Goal: Navigation & Orientation: Find specific page/section

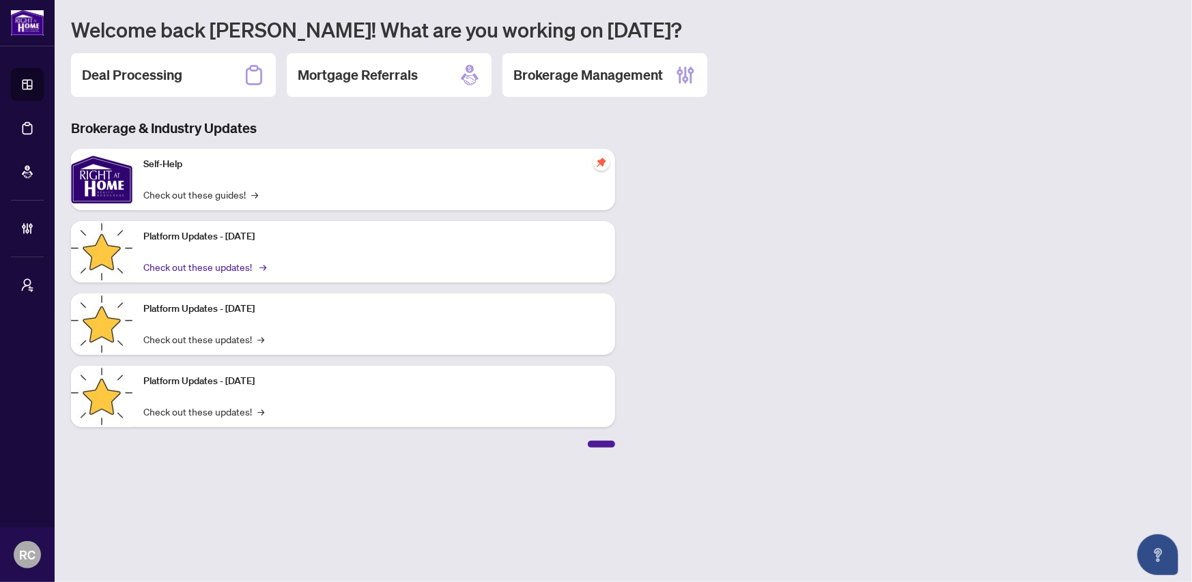
click at [213, 266] on link "Check out these updates! →" at bounding box center [203, 266] width 121 height 15
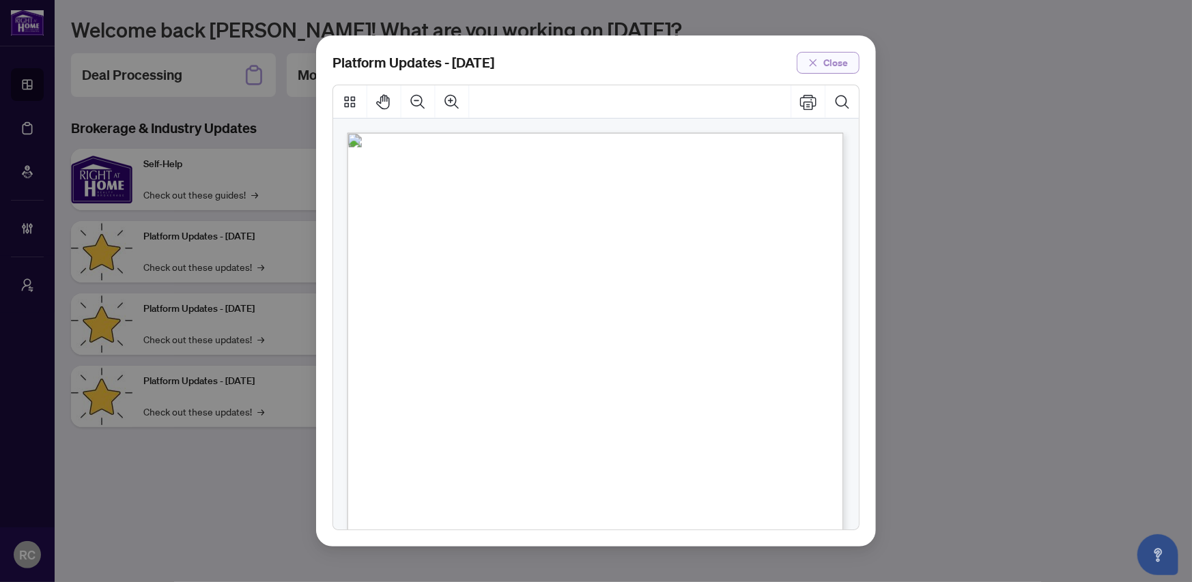
click at [828, 68] on span "Close" at bounding box center [835, 63] width 25 height 22
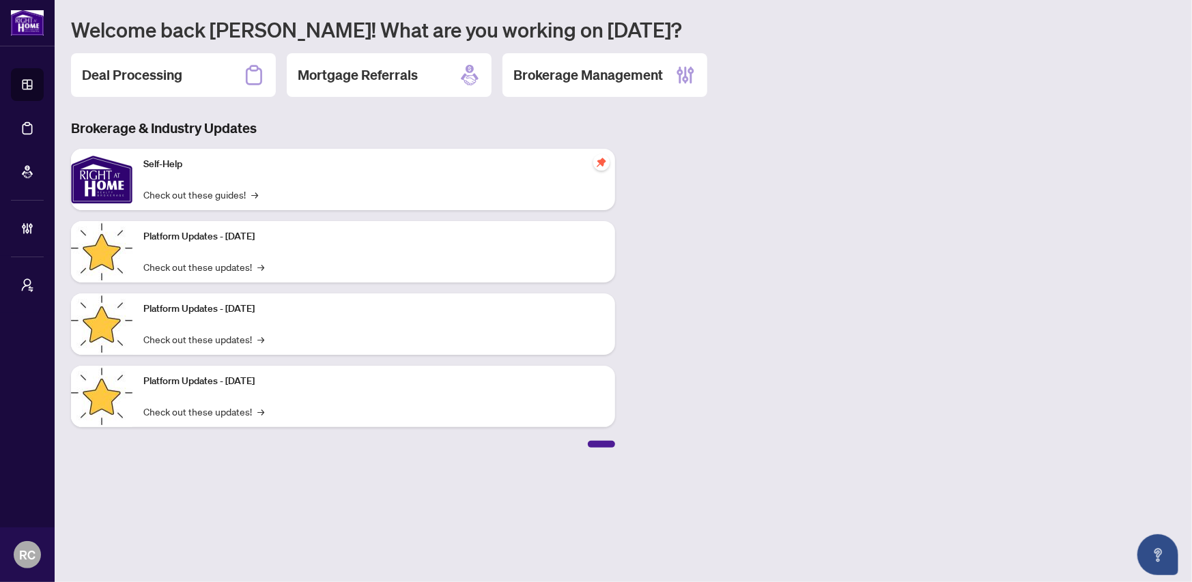
click at [724, 133] on div "Brokerage & Industry Updates Self-Help Check out these guides! → Platform Updat…" at bounding box center [623, 283] width 1121 height 329
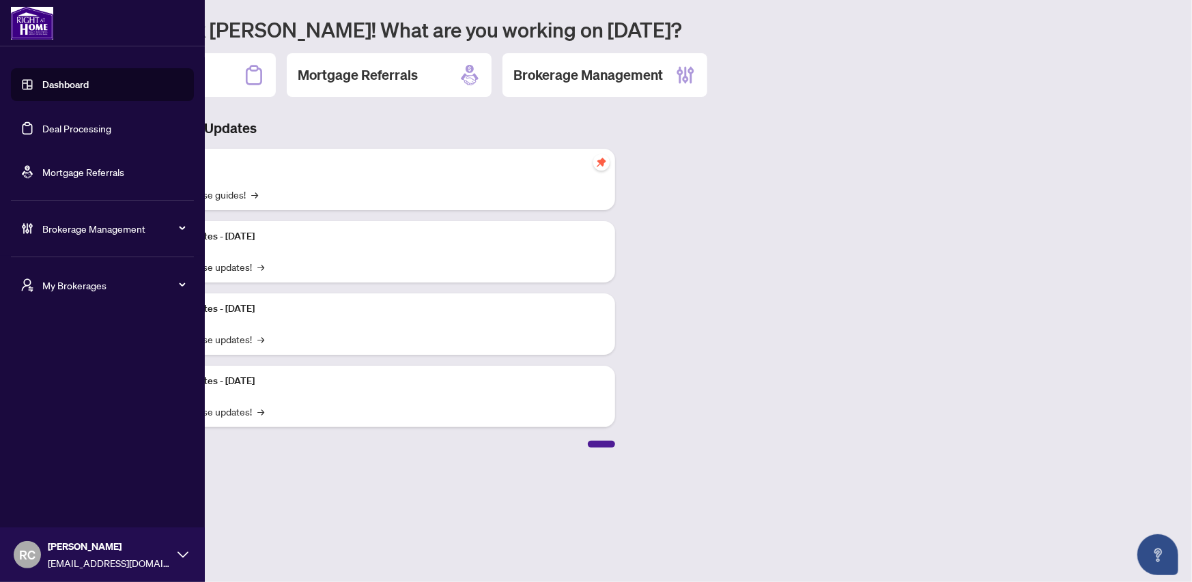
click at [182, 285] on icon at bounding box center [178, 285] width 7 height 0
click at [61, 341] on span "[PERSON_NAME]" at bounding box center [107, 339] width 156 height 15
